Goal: Information Seeking & Learning: Learn about a topic

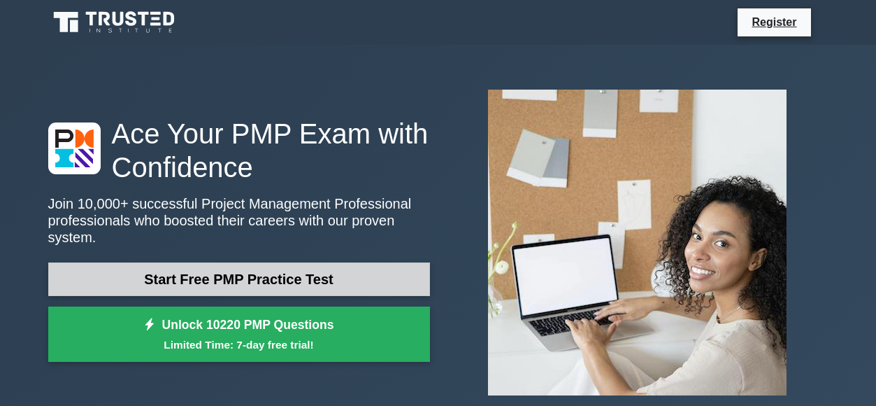
click at [324, 265] on link "Start Free PMP Practice Test" at bounding box center [239, 279] width 382 height 34
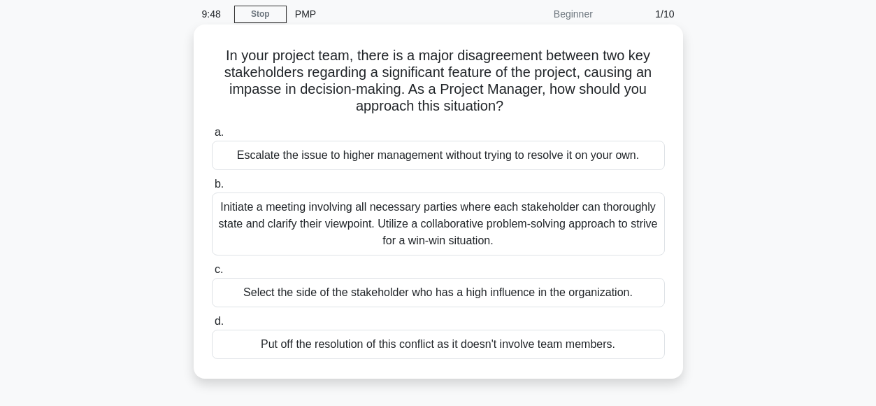
scroll to position [56, 0]
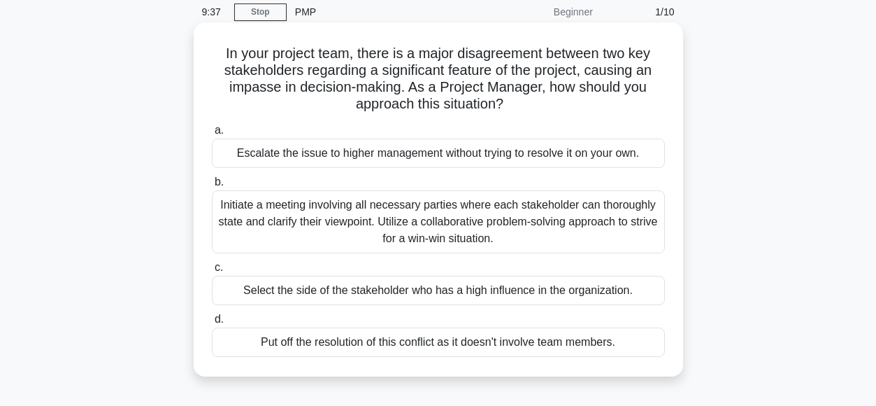
click at [480, 227] on div "Initiate a meeting involving all necessary parties where each stakeholder can t…" at bounding box center [438, 221] width 453 height 63
click at [212, 187] on input "b. Initiate a meeting involving all necessary parties where each stakeholder ca…" at bounding box center [212, 182] width 0 height 9
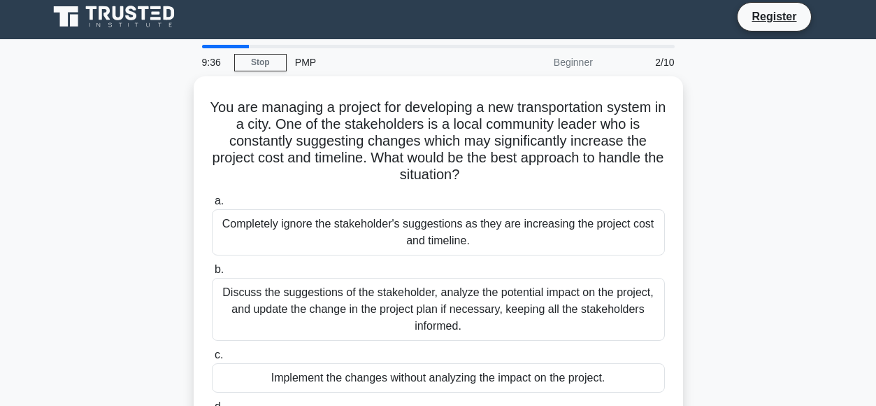
scroll to position [0, 0]
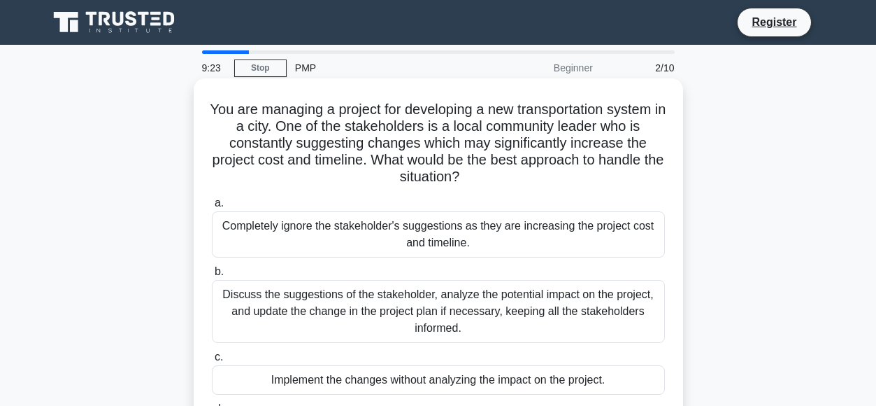
click at [492, 315] on div "Discuss the suggestions of the stakeholder, analyze the potential impact on the…" at bounding box center [438, 311] width 453 height 63
click at [212, 276] on input "b. Discuss the suggestions of the stakeholder, analyze the potential impact on …" at bounding box center [212, 271] width 0 height 9
